Goal: Information Seeking & Learning: Learn about a topic

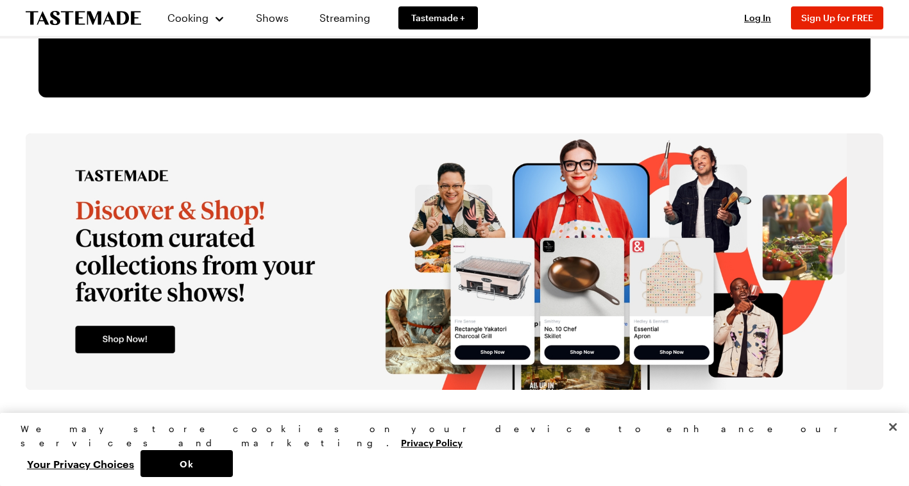
scroll to position [2228, 0]
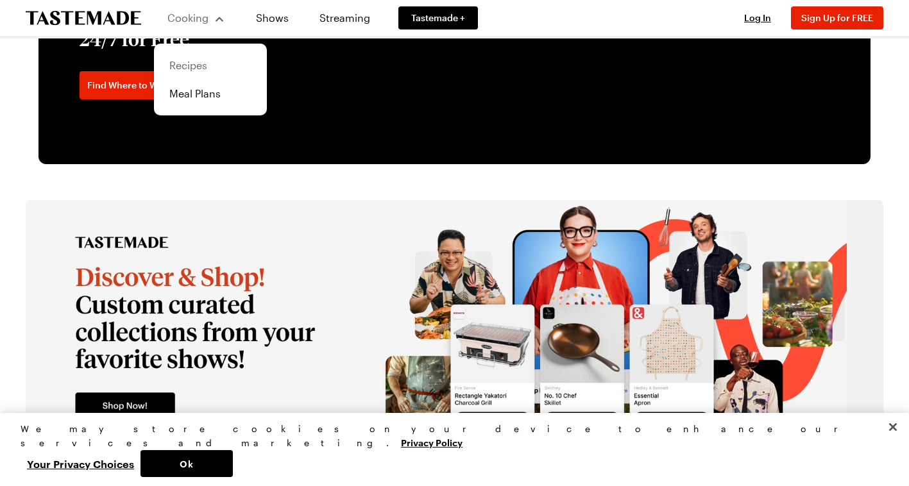
click at [180, 61] on link "Recipes" at bounding box center [210, 65] width 97 height 28
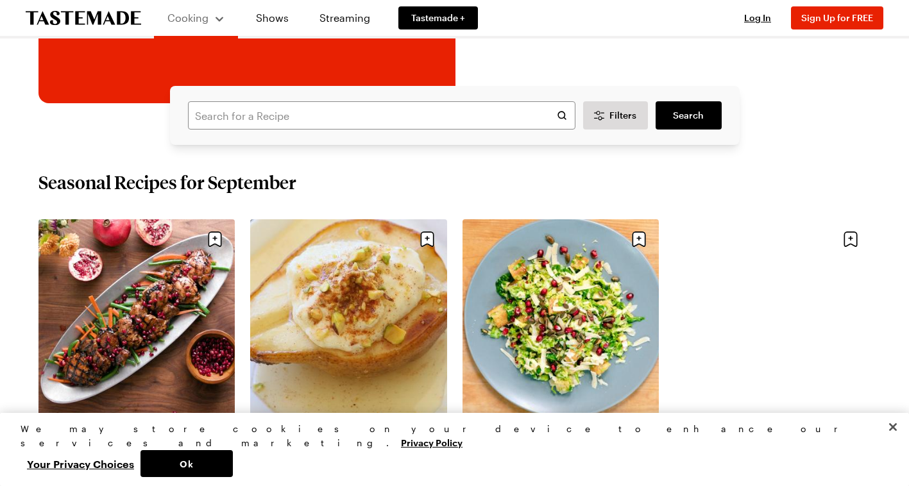
scroll to position [290, 0]
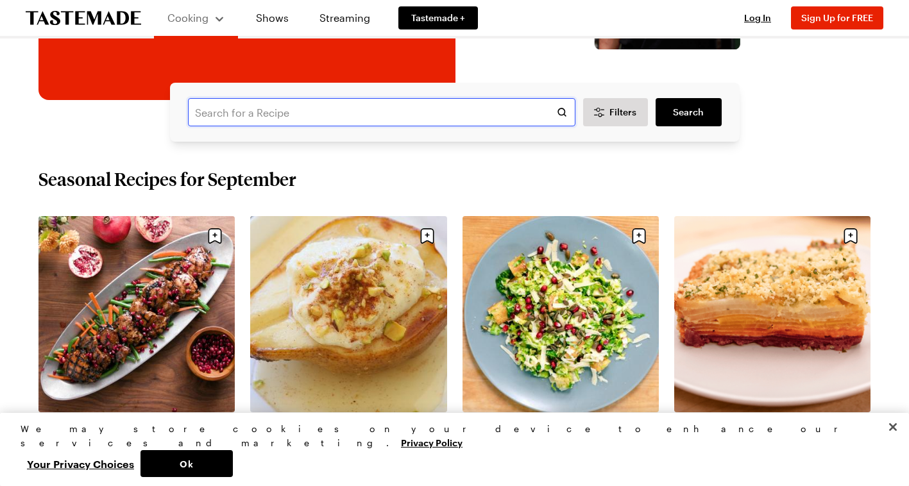
click at [318, 119] on input "text" at bounding box center [381, 112] width 387 height 28
type input "dessert"
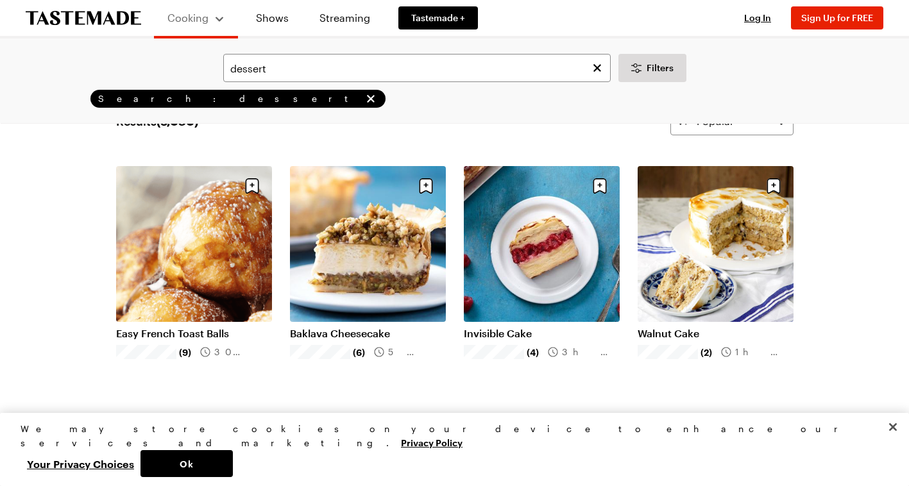
scroll to position [23, 0]
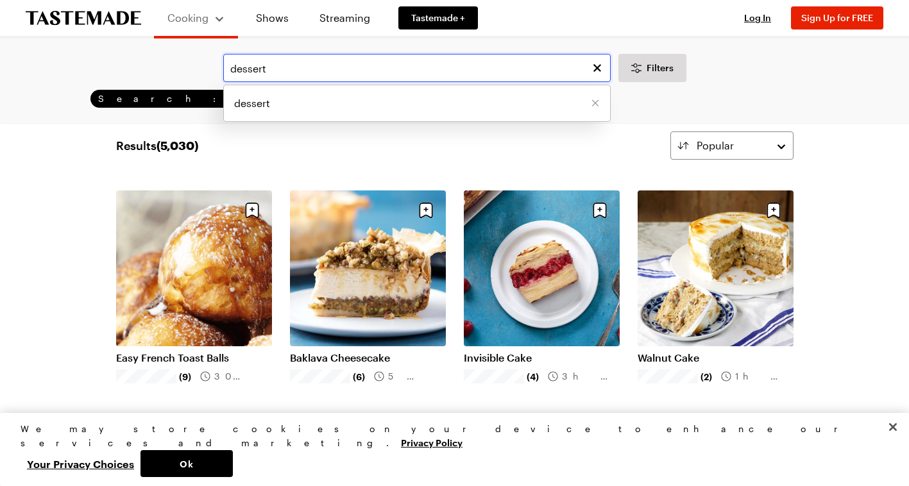
click at [310, 73] on input "dessert" at bounding box center [416, 68] width 387 height 28
type input "cookies"
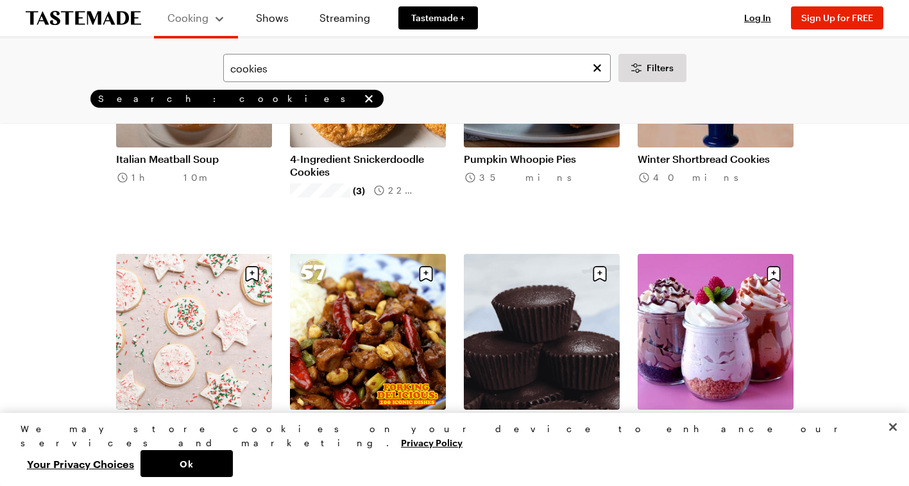
scroll to position [747, 0]
